Goal: Information Seeking & Learning: Learn about a topic

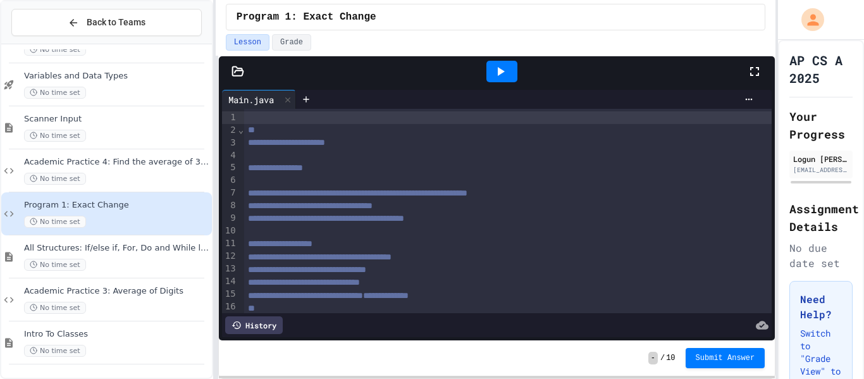
scroll to position [165, 0]
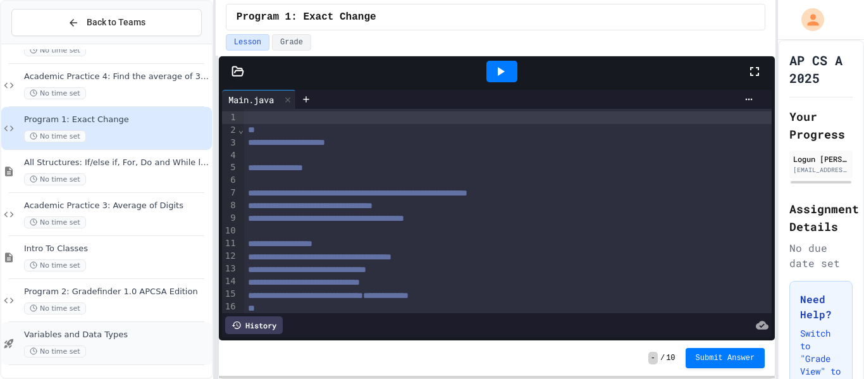
click at [104, 338] on span "Variables and Data Types" at bounding box center [116, 334] width 185 height 11
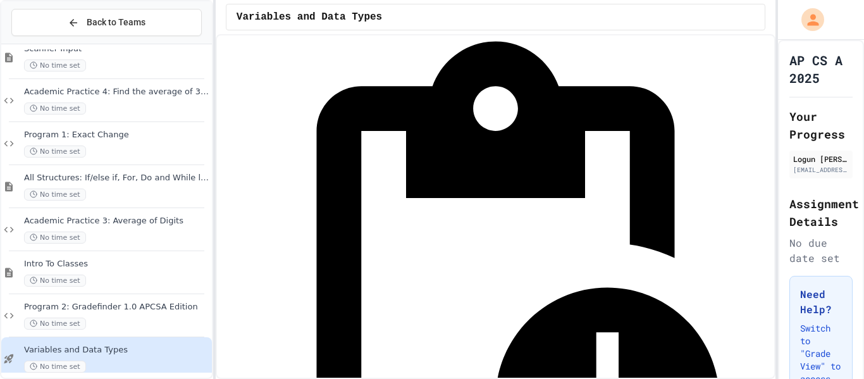
scroll to position [165, 0]
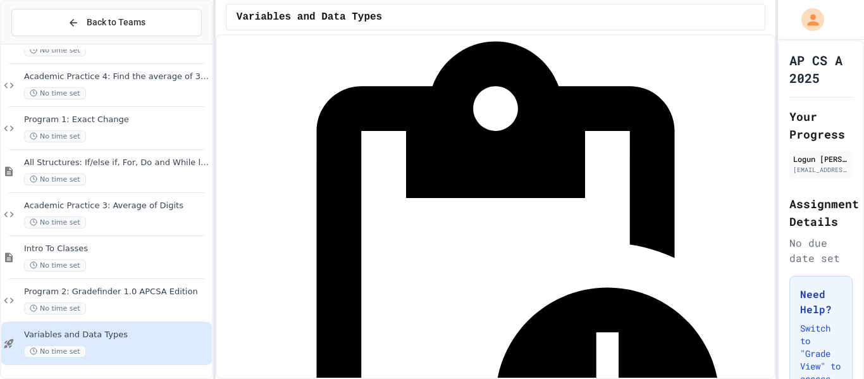
click at [125, 346] on div "No time set" at bounding box center [116, 351] width 185 height 12
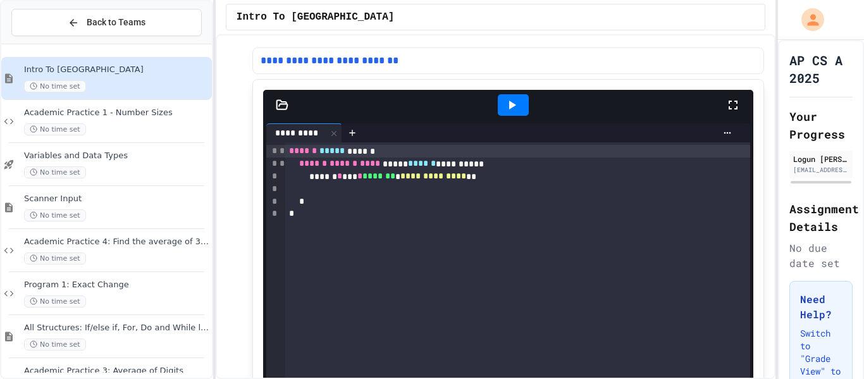
scroll to position [23, 0]
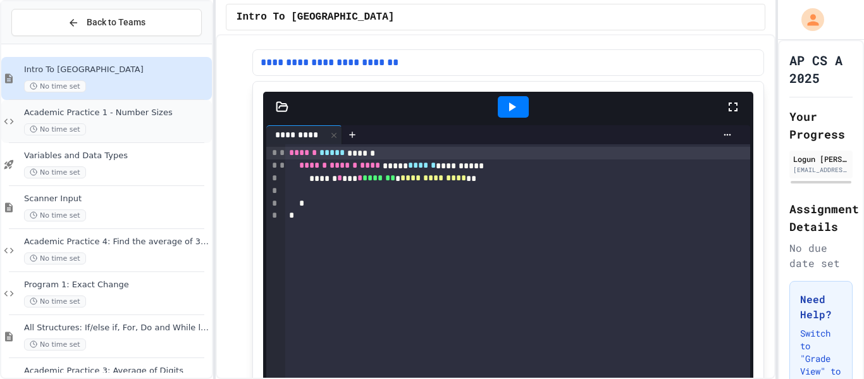
click at [144, 111] on span "Academic Practice 1 - Number Sizes" at bounding box center [116, 112] width 185 height 11
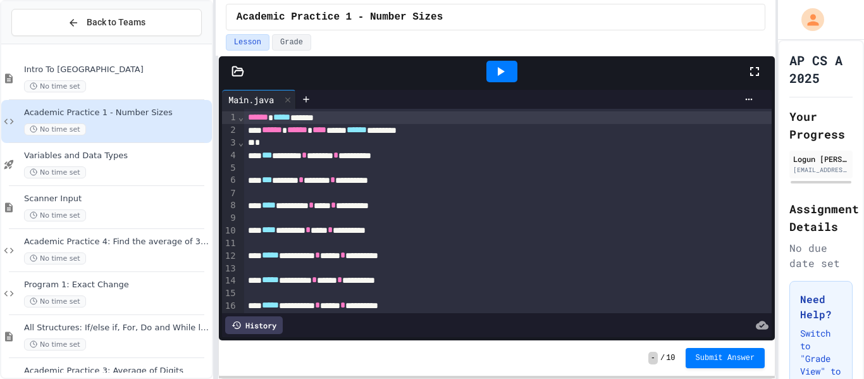
click at [169, 152] on span "Variables and Data Types" at bounding box center [116, 155] width 185 height 11
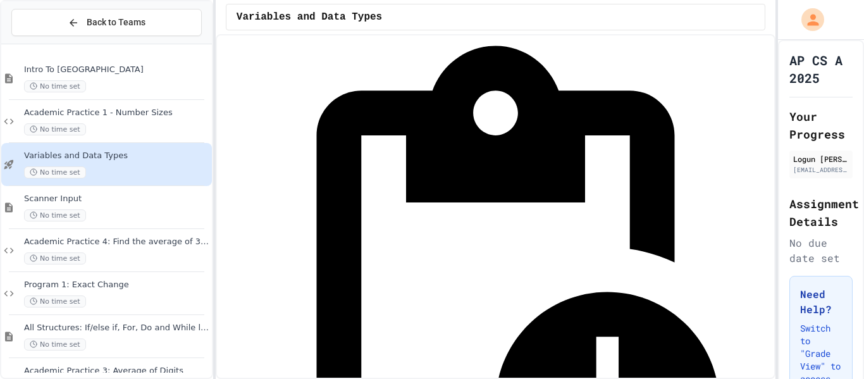
scroll to position [68, 0]
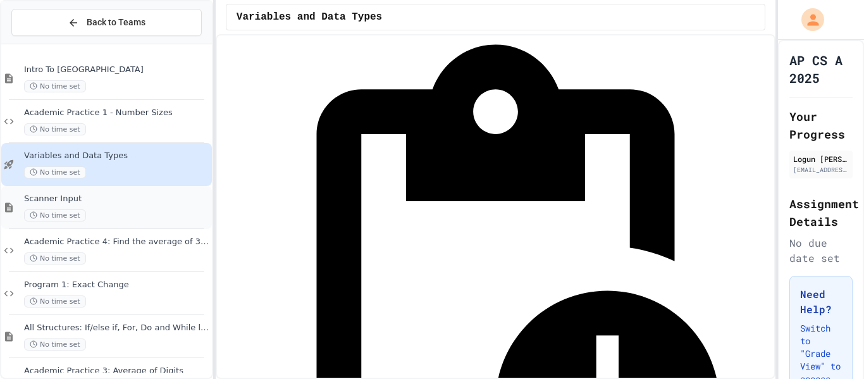
click at [138, 207] on div "Scanner Input No time set" at bounding box center [116, 207] width 185 height 28
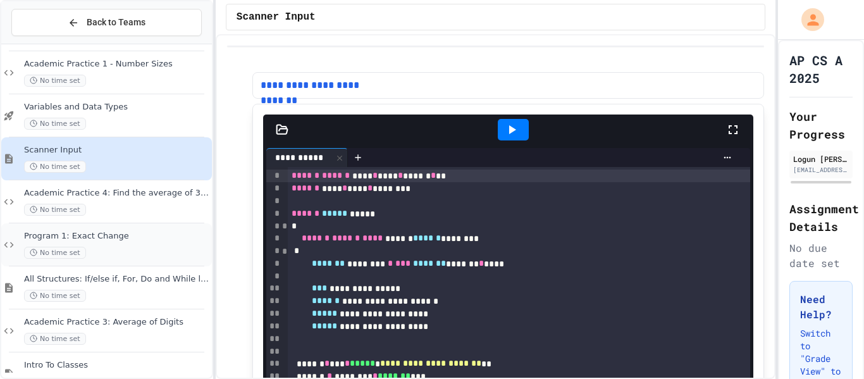
click at [139, 237] on span "Program 1: Exact Change" at bounding box center [116, 236] width 185 height 11
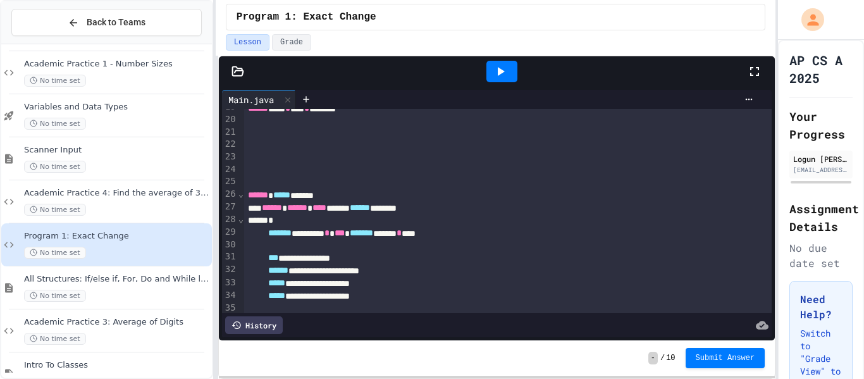
scroll to position [354, 0]
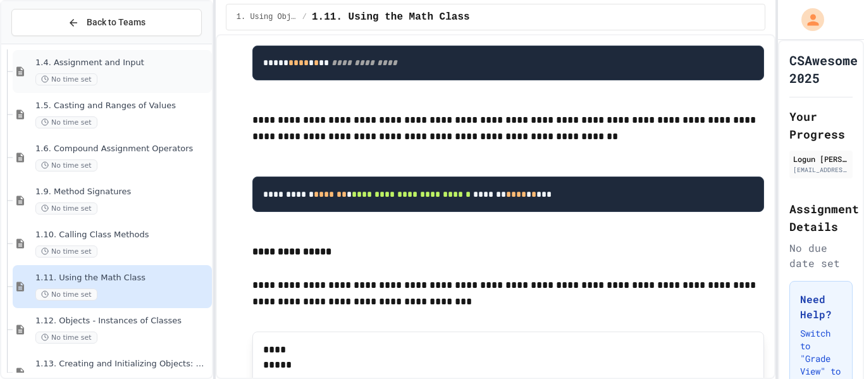
scroll to position [294, 0]
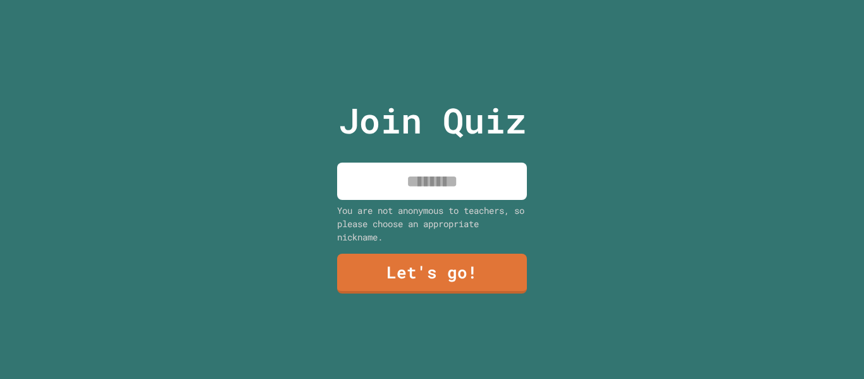
click at [400, 190] on input at bounding box center [432, 180] width 190 height 37
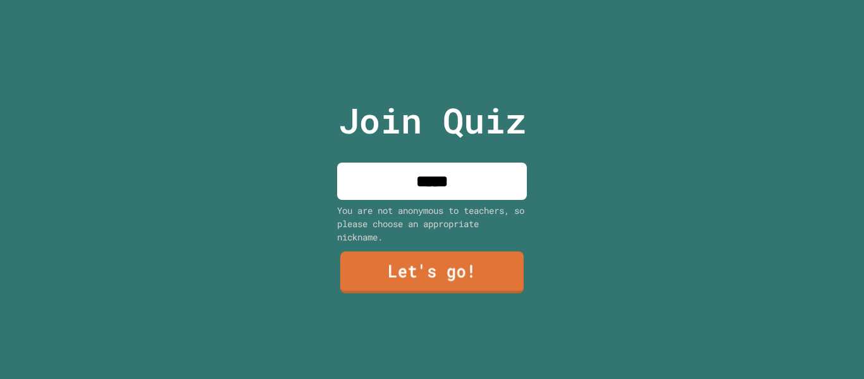
type input "*****"
click at [439, 269] on link "Let's go!" at bounding box center [431, 273] width 183 height 42
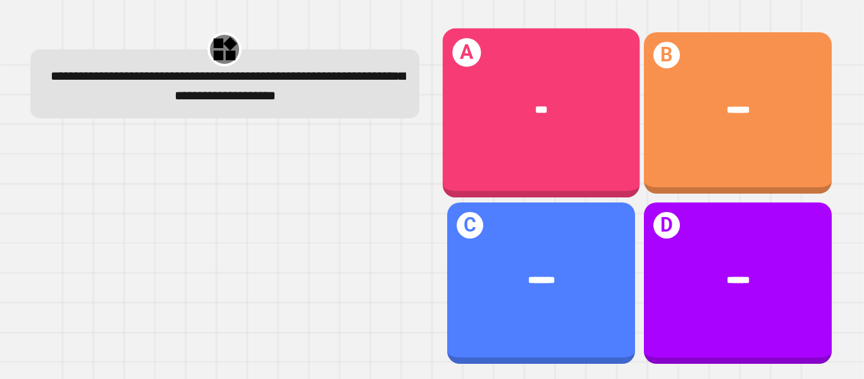
click at [553, 100] on div "***" at bounding box center [540, 109] width 197 height 59
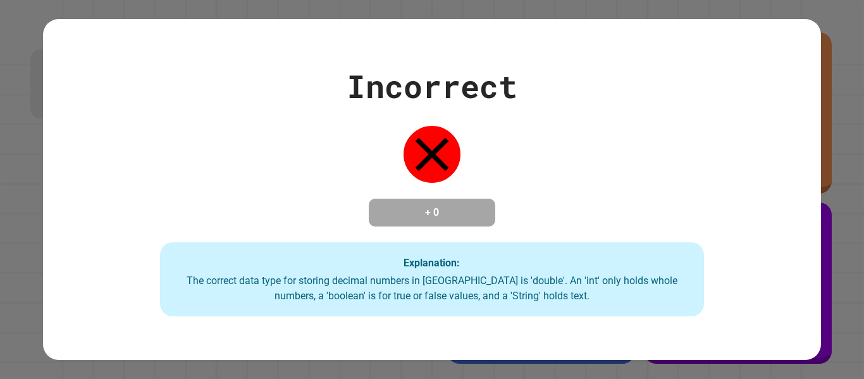
click at [845, 133] on div "Incorrect + 0 Explanation: The correct data type for storing decimal numbers in…" at bounding box center [432, 189] width 864 height 379
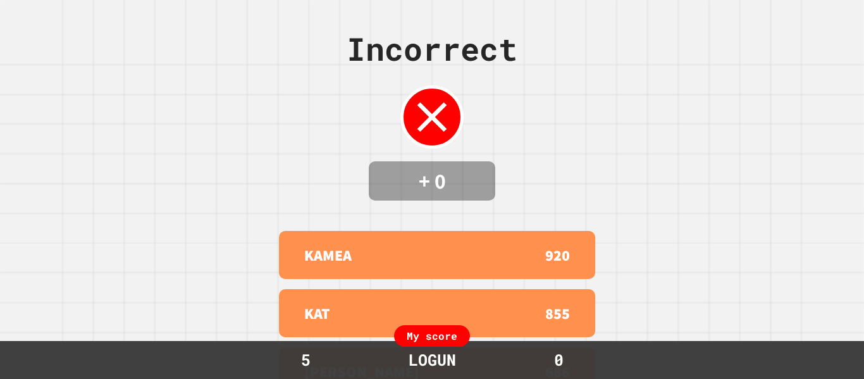
scroll to position [138, 0]
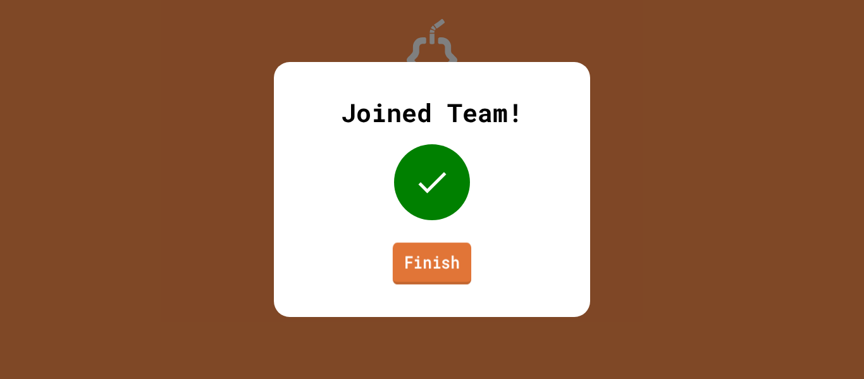
click at [471, 271] on link "Finish" at bounding box center [432, 263] width 78 height 42
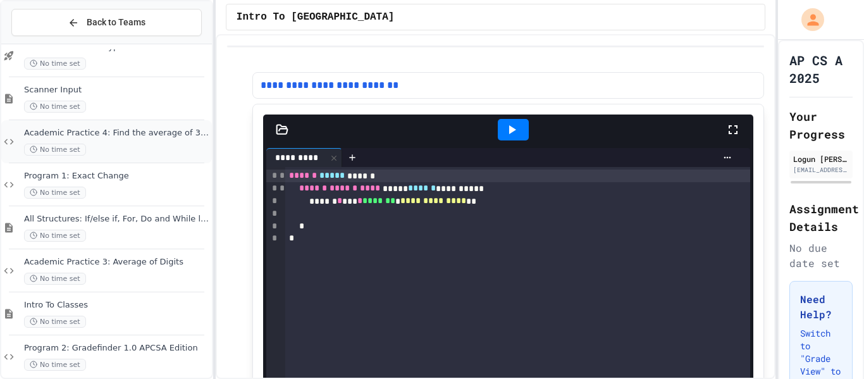
click at [125, 145] on div "No time set" at bounding box center [116, 150] width 185 height 12
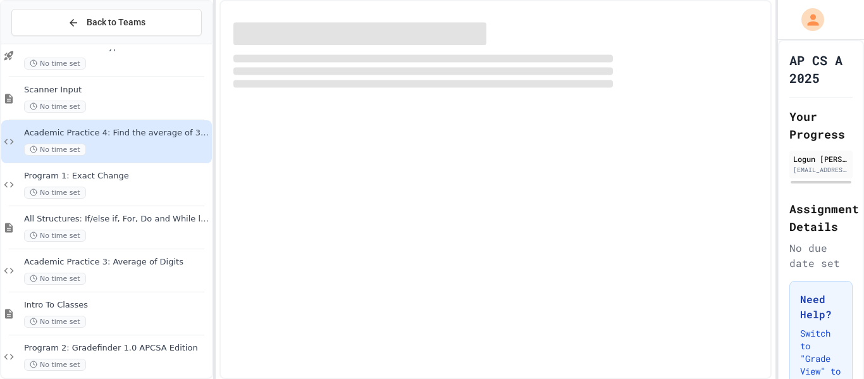
scroll to position [107, 0]
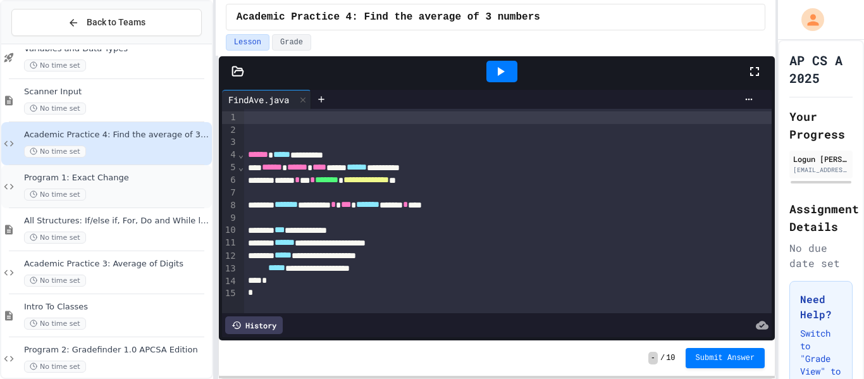
click at [132, 171] on div "Program 1: Exact Change No time set" at bounding box center [106, 186] width 211 height 43
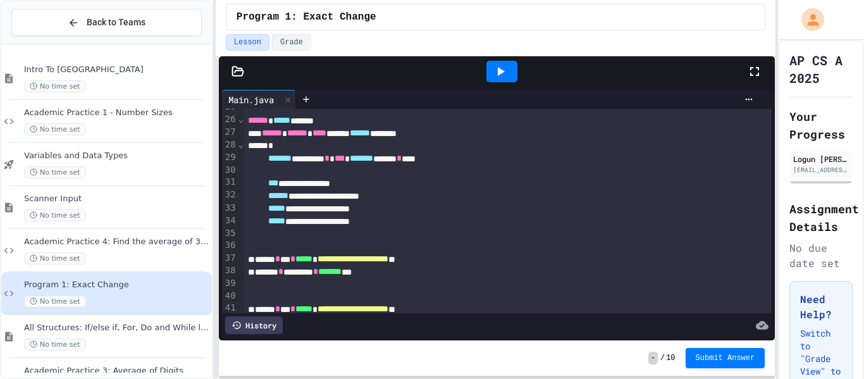
scroll to position [354, 0]
